Goal: Check status

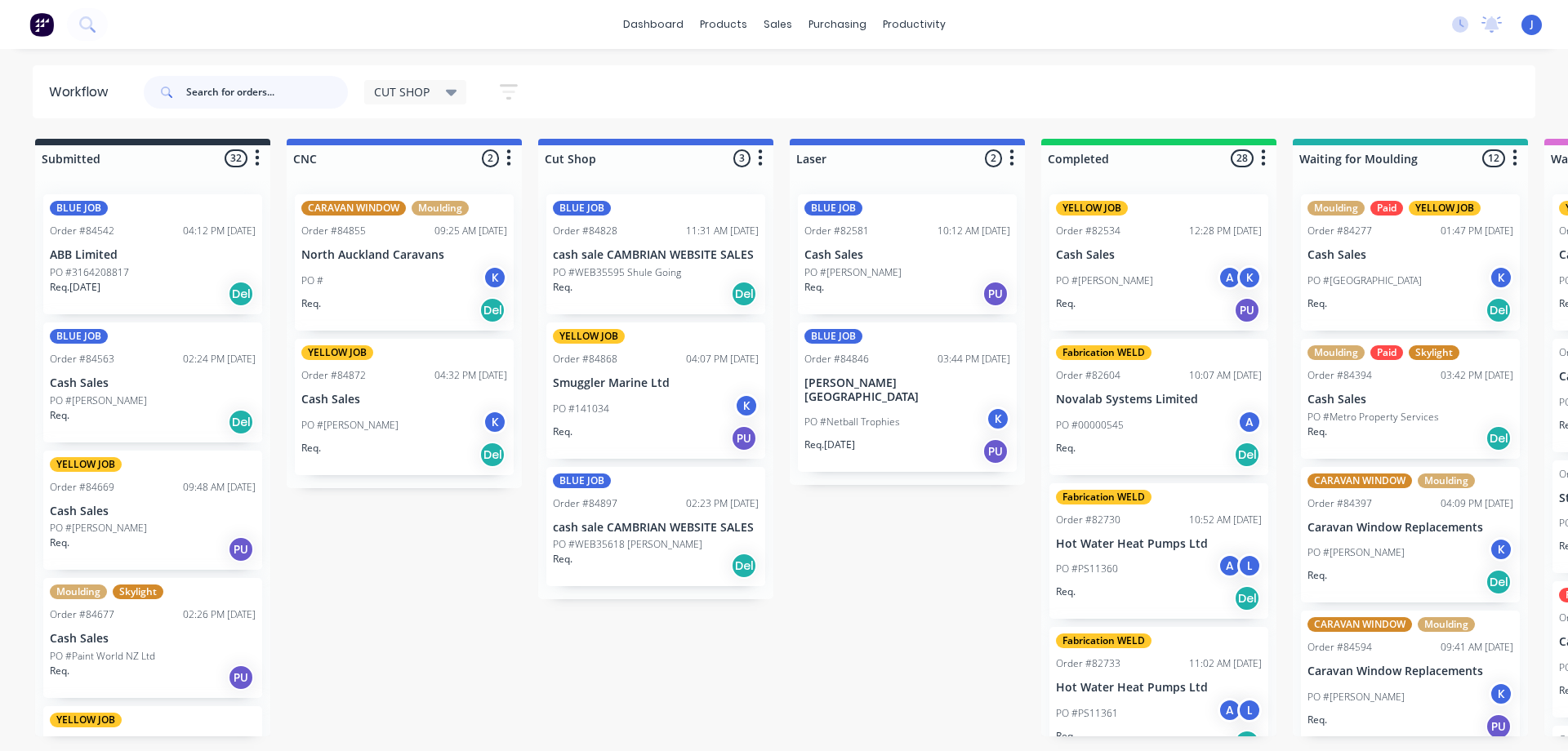
click at [216, 89] on input "text" at bounding box center [267, 91] width 162 height 33
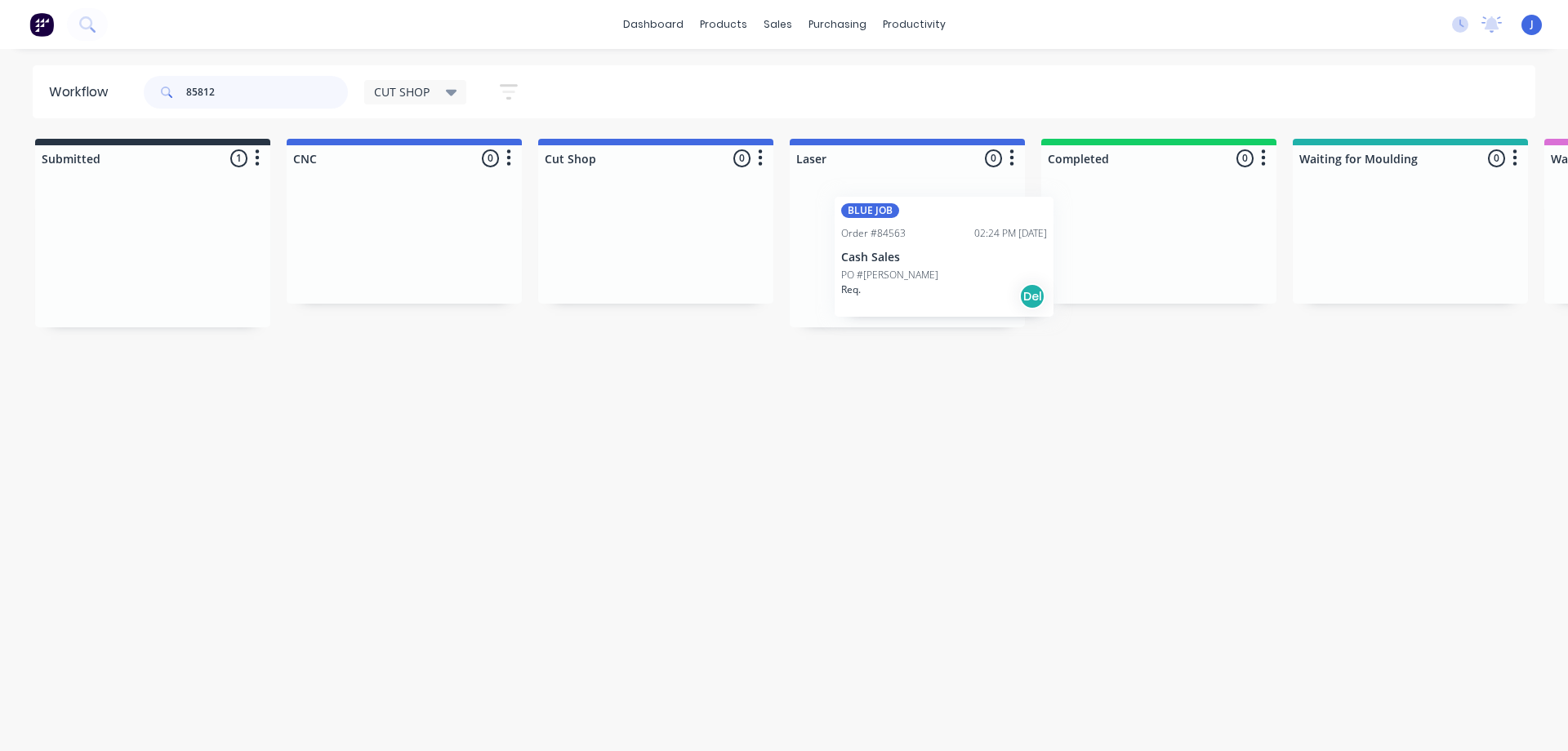
drag, startPoint x: 94, startPoint y: 266, endPoint x: 859, endPoint y: 266, distance: 765.0
drag, startPoint x: 250, startPoint y: 101, endPoint x: 201, endPoint y: 103, distance: 49.0
click at [202, 103] on input "85812" at bounding box center [267, 91] width 162 height 33
type input "8"
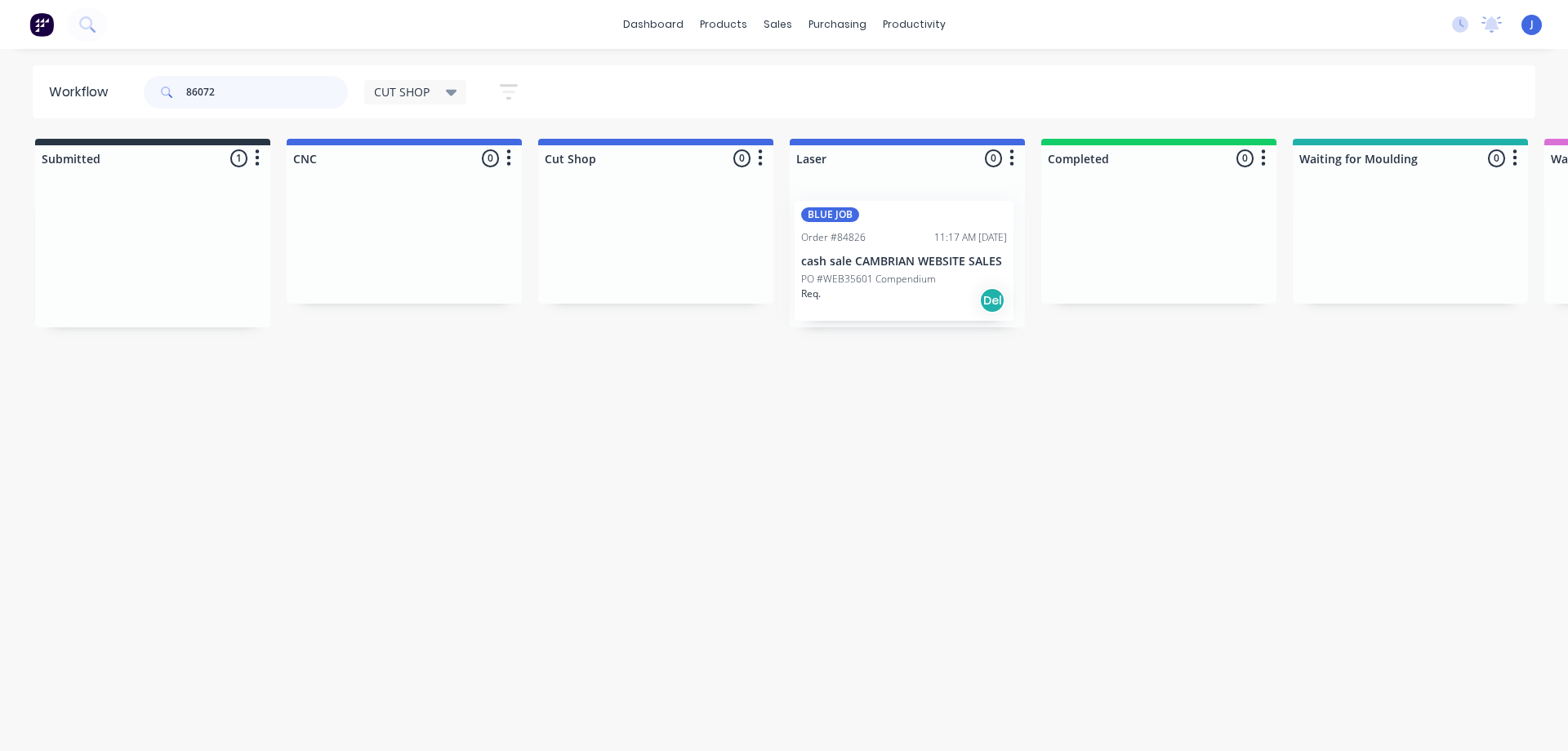
drag, startPoint x: 139, startPoint y: 266, endPoint x: 934, endPoint y: 271, distance: 795.0
drag, startPoint x: 166, startPoint y: 286, endPoint x: 910, endPoint y: 277, distance: 744.1
drag, startPoint x: 254, startPoint y: 87, endPoint x: 37, endPoint y: 100, distance: 217.4
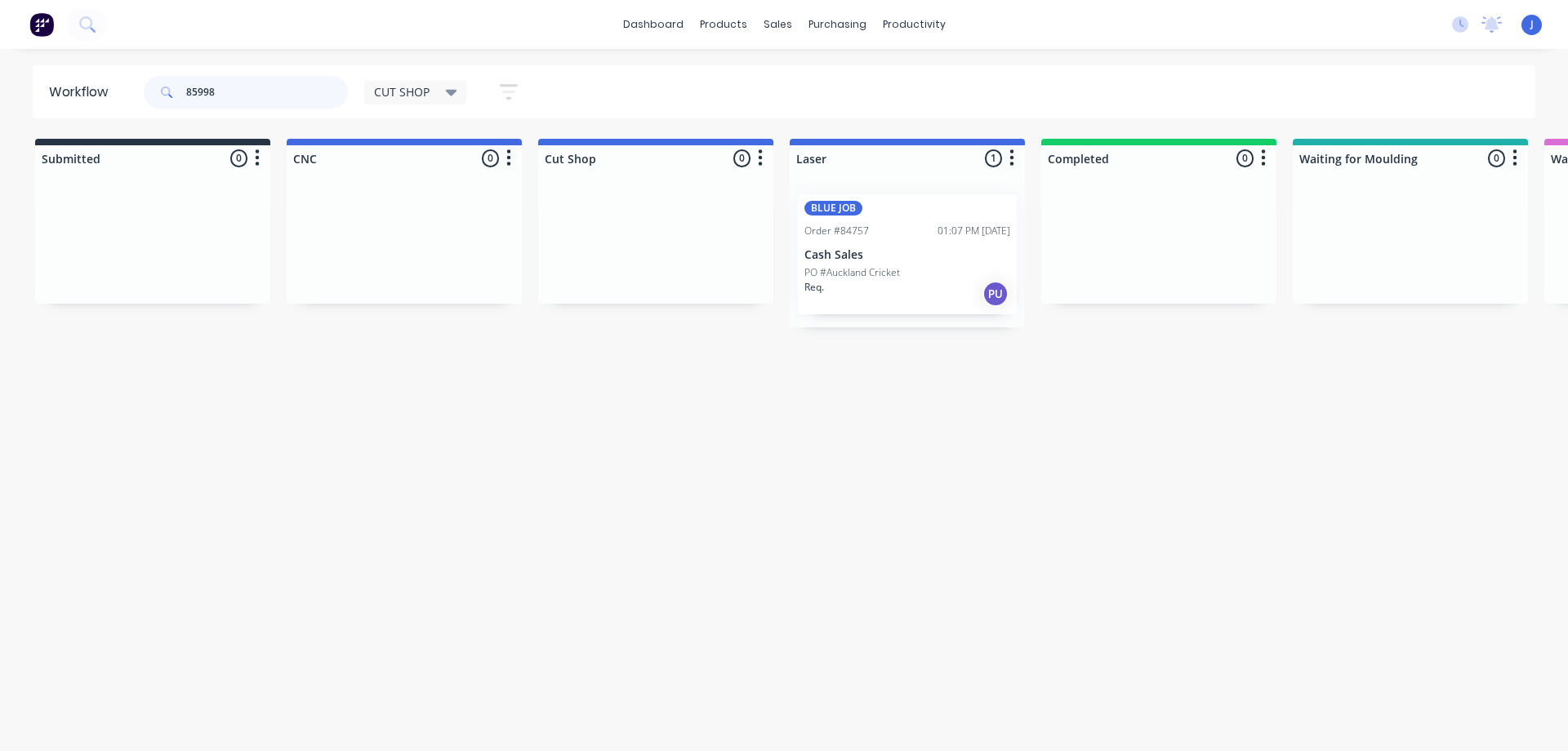
click at [37, 100] on header "Workflow 85998 CUT SHOP Save new view None edit CUT SHOP (Default) edit DISPATC…" at bounding box center [784, 91] width 1503 height 53
type input "86153"
drag, startPoint x: 175, startPoint y: 287, endPoint x: 924, endPoint y: 271, distance: 749.2
